Goal: Information Seeking & Learning: Learn about a topic

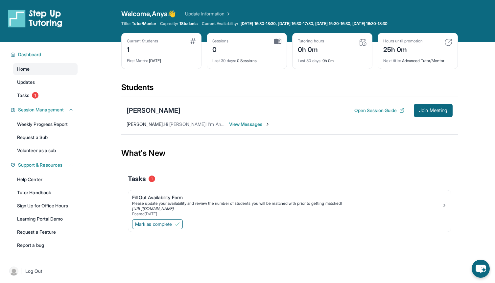
click at [131, 48] on div "1" at bounding box center [142, 49] width 31 height 11
click at [149, 195] on div "Fill Out Availability Form" at bounding box center [287, 197] width 310 height 7
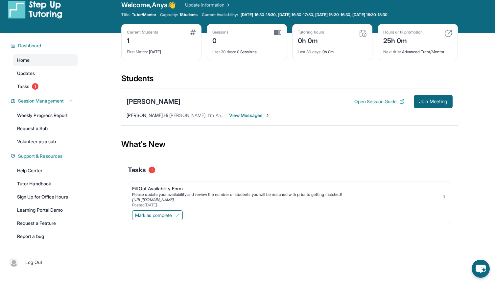
scroll to position [4, 0]
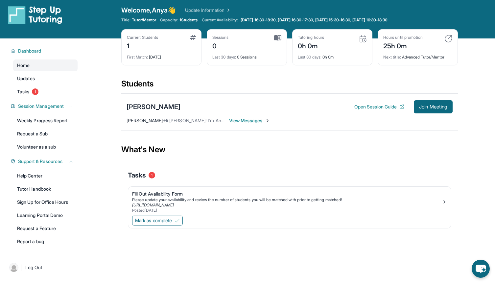
click at [251, 121] on span "View Messages" at bounding box center [249, 120] width 41 height 7
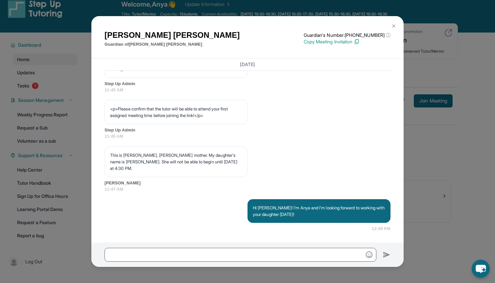
scroll to position [17, 0]
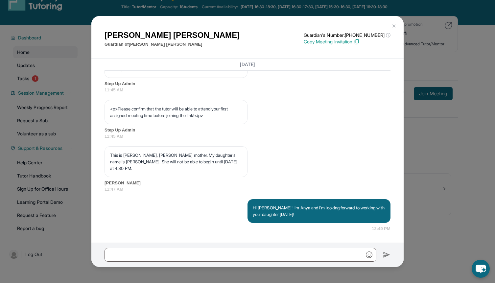
click at [395, 25] on img at bounding box center [393, 25] width 5 height 5
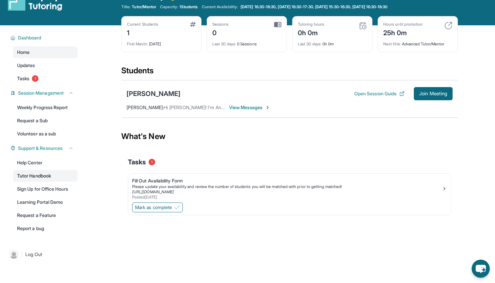
click at [34, 179] on link "Tutor Handbook" at bounding box center [45, 176] width 64 height 12
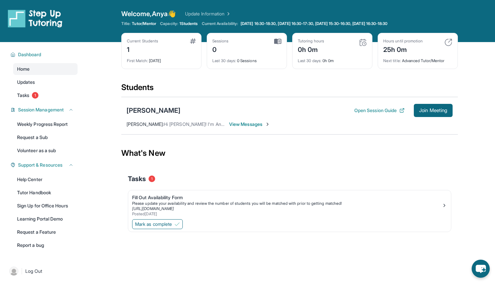
click at [184, 24] on span "1 Students" at bounding box center [188, 23] width 18 height 5
click at [422, 112] on span "Join Meeting" at bounding box center [433, 110] width 28 height 4
click at [261, 120] on div "[PERSON_NAME] Open Session Guide Join Meeting [PERSON_NAME] : Hi [PERSON_NAME]!…" at bounding box center [289, 115] width 336 height 37
click at [255, 125] on span "View Messages" at bounding box center [249, 124] width 41 height 7
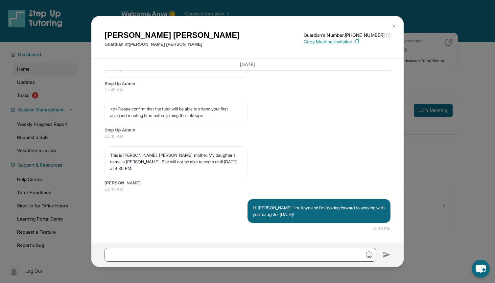
scroll to position [411, 0]
click at [428, 135] on div "[PERSON_NAME] Guardian of [PERSON_NAME] Guardian's Number: [PHONE_NUMBER] ⓘ Thi…" at bounding box center [247, 141] width 495 height 283
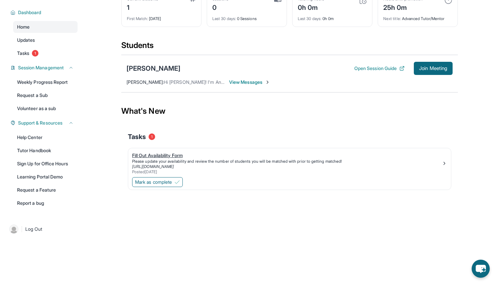
scroll to position [0, 0]
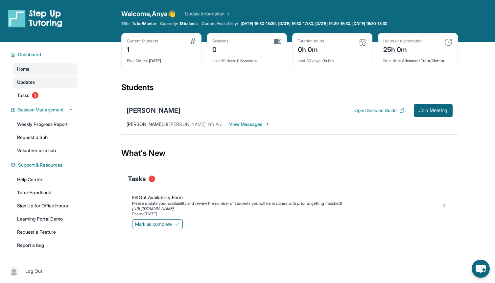
click at [41, 82] on link "Updates" at bounding box center [45, 82] width 64 height 12
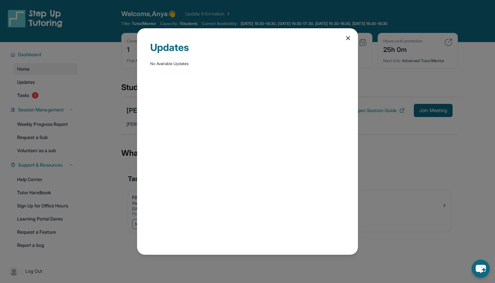
click at [348, 35] on icon at bounding box center [348, 38] width 7 height 7
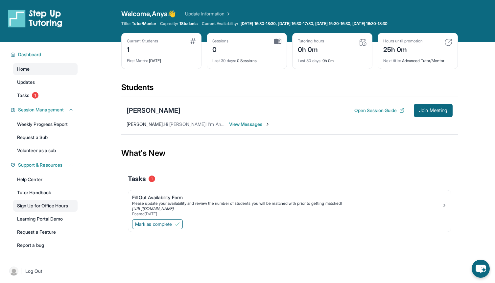
click at [32, 209] on link "Sign Up for Office Hours" at bounding box center [45, 206] width 64 height 12
click at [122, 21] on span "Title:" at bounding box center [125, 23] width 9 height 5
click at [450, 41] on img at bounding box center [448, 42] width 8 height 8
click at [450, 43] on img at bounding box center [448, 42] width 8 height 8
click at [400, 47] on div "25h 0m" at bounding box center [402, 49] width 39 height 11
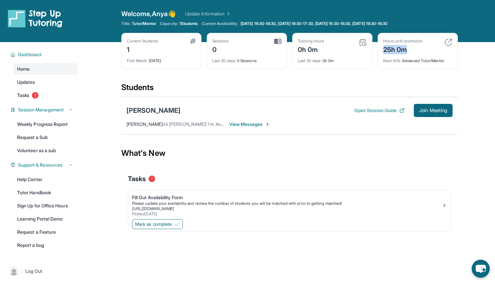
drag, startPoint x: 408, startPoint y: 48, endPoint x: 382, endPoint y: 48, distance: 26.3
click at [382, 48] on div "Hours until promotion 25h 0m Next title : Advanced Tutor/Mentor" at bounding box center [418, 51] width 80 height 36
click at [396, 48] on div "25h 0m" at bounding box center [402, 49] width 39 height 11
